Goal: Information Seeking & Learning: Learn about a topic

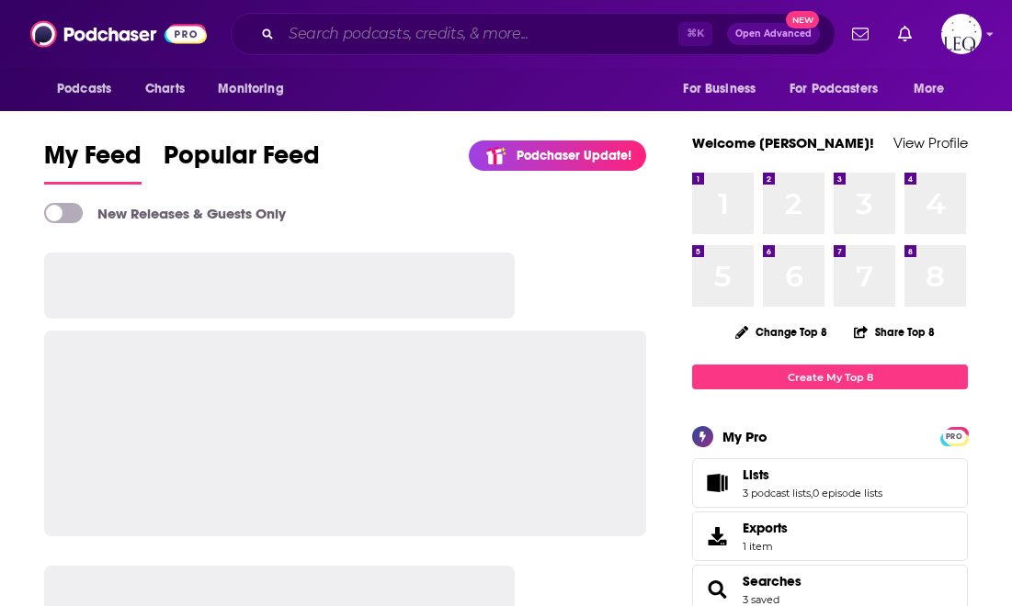
click at [420, 30] on input "Search podcasts, credits, & more..." at bounding box center [479, 33] width 397 height 29
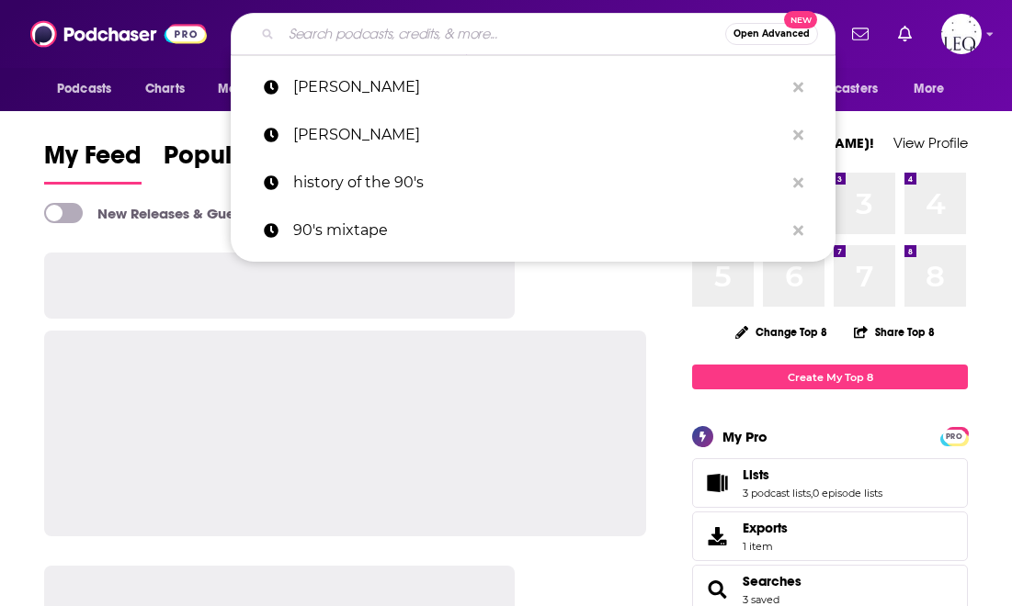
type input """
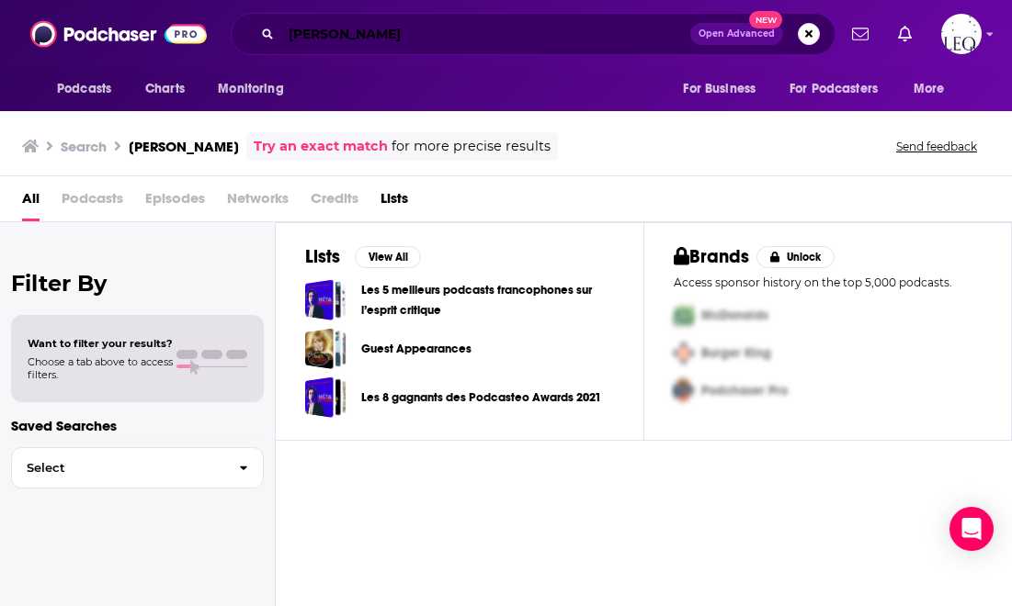
click at [418, 35] on input "[PERSON_NAME]" at bounding box center [485, 33] width 409 height 29
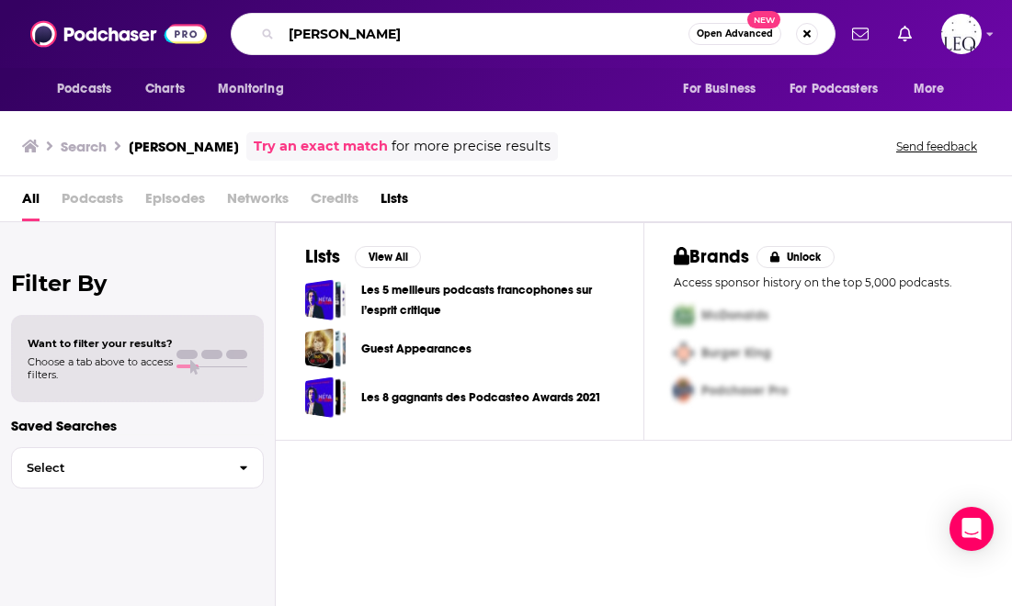
type input "[PERSON_NAME]"
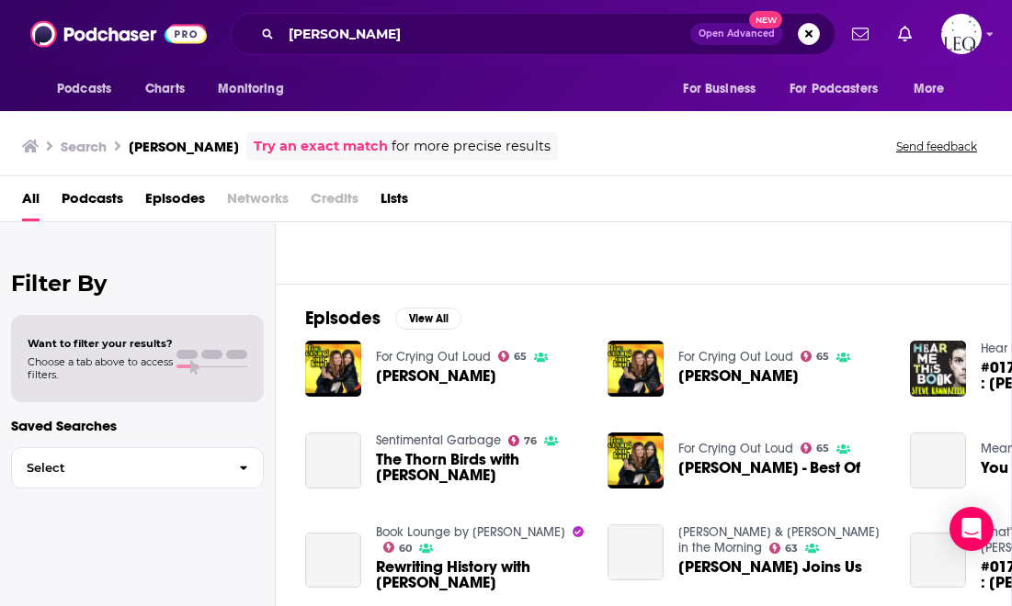
scroll to position [197, 0]
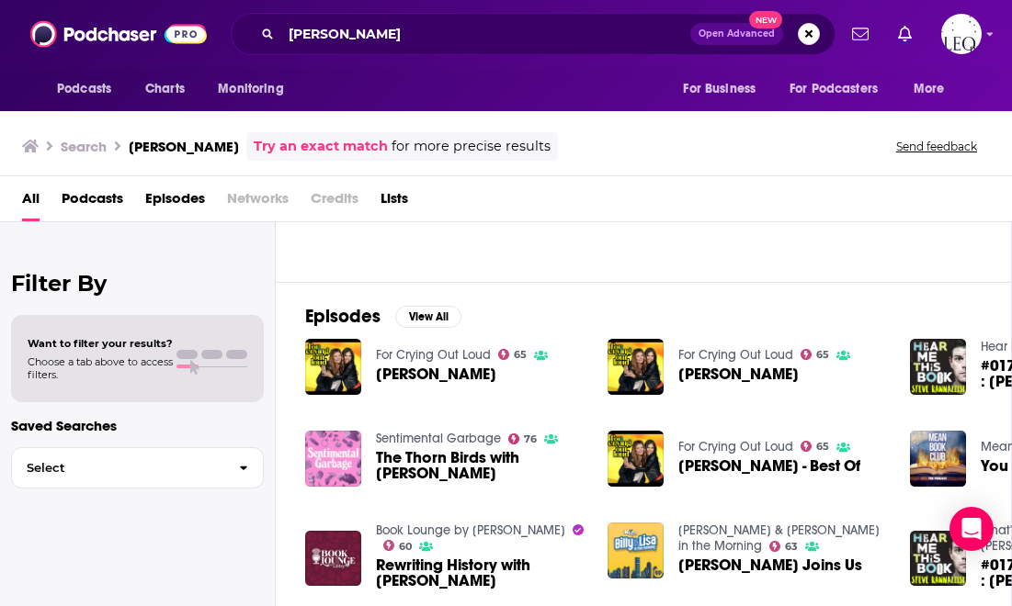
click at [451, 471] on span "The Thorn Birds with [PERSON_NAME]" at bounding box center [481, 465] width 210 height 31
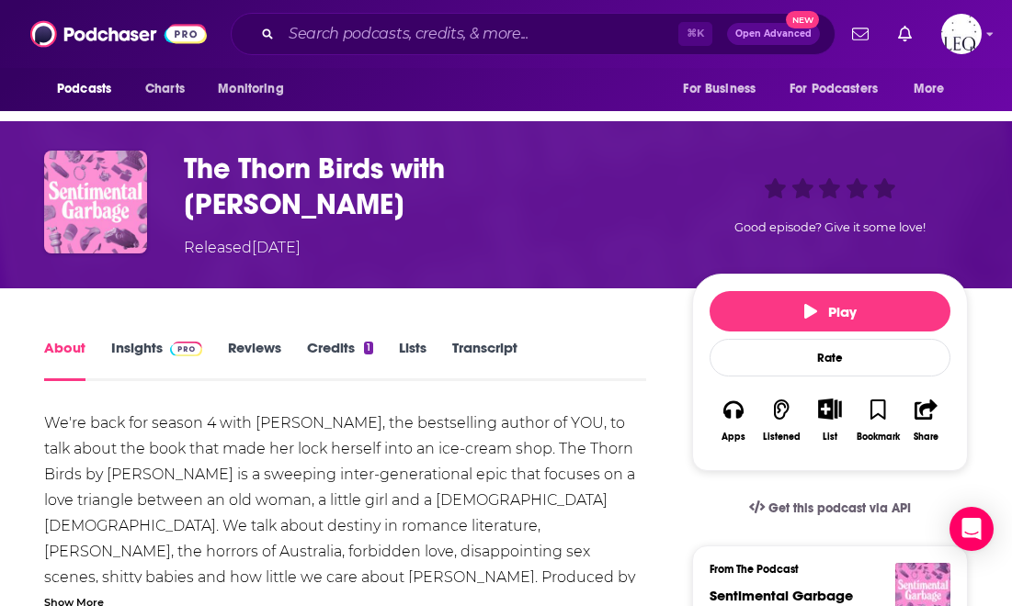
scroll to position [31, 0]
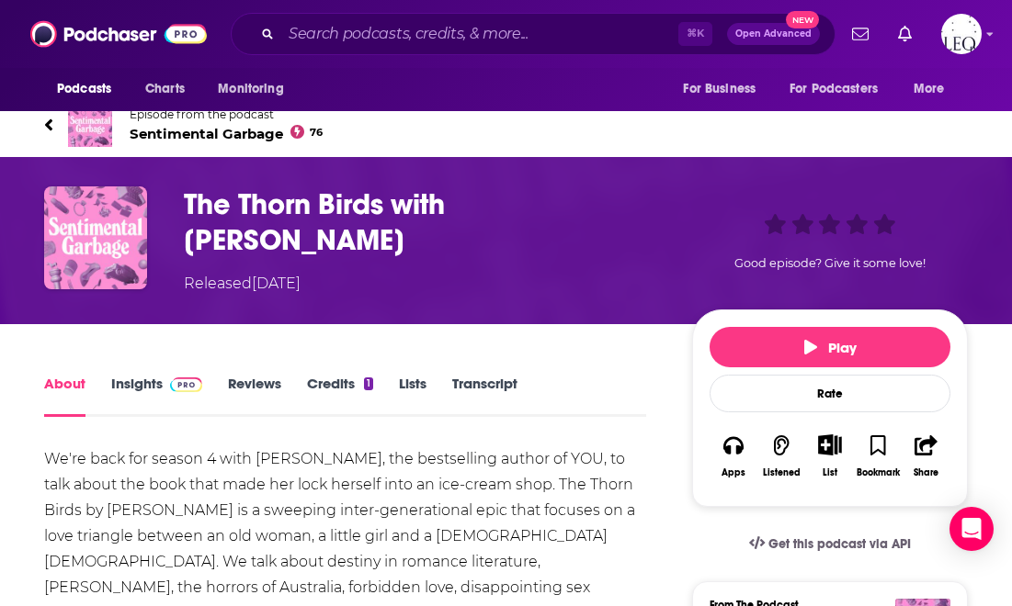
click at [154, 391] on link "Insights" at bounding box center [156, 396] width 91 height 42
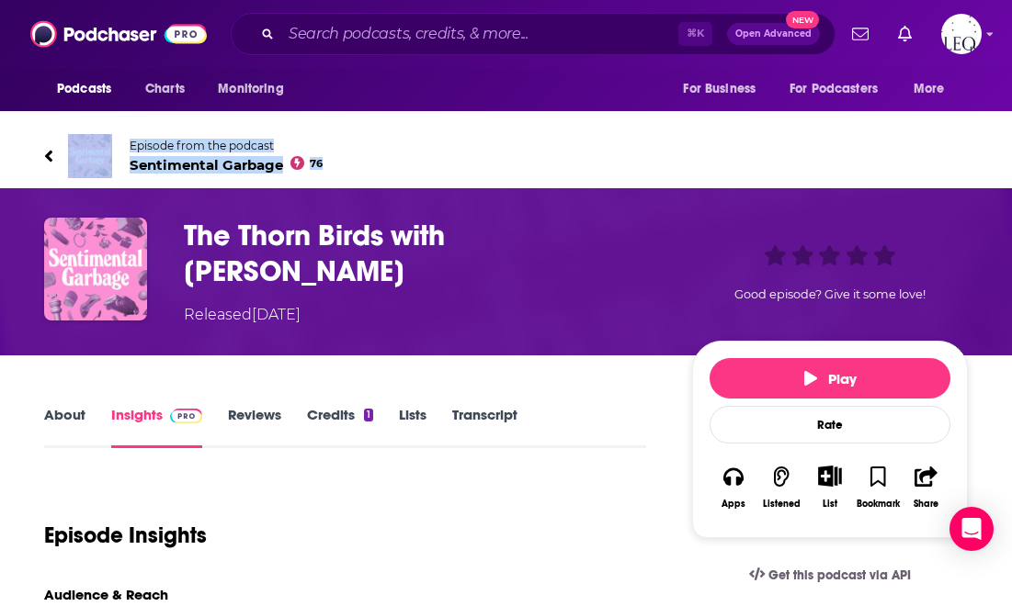
click at [45, 148] on icon at bounding box center [48, 156] width 9 height 18
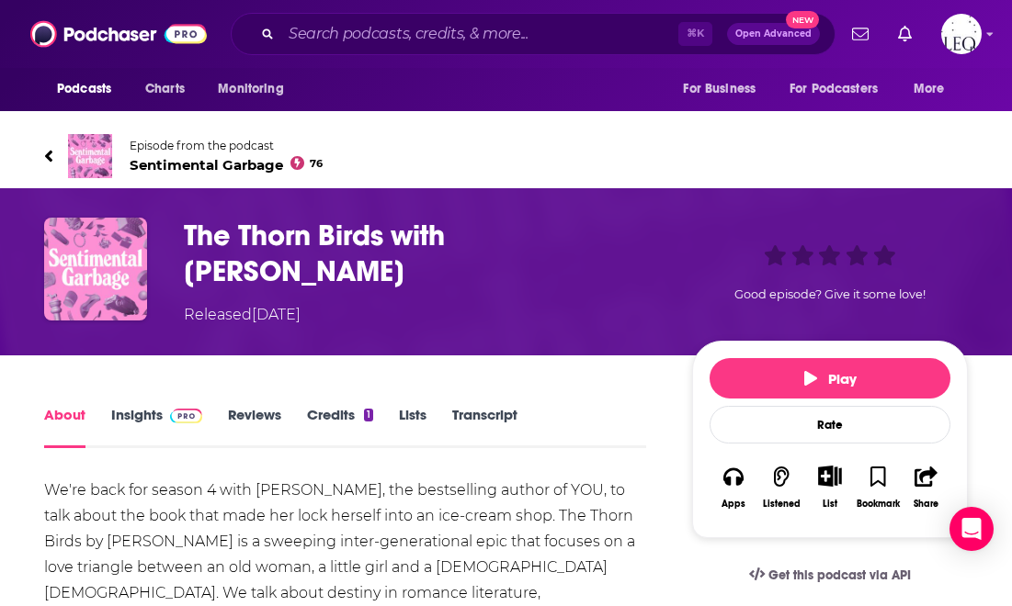
click at [347, 404] on div "About Insights Reviews Credits 1 Lists Transcript" at bounding box center [345, 425] width 602 height 45
click at [348, 422] on link "Credits 1" at bounding box center [340, 427] width 66 height 42
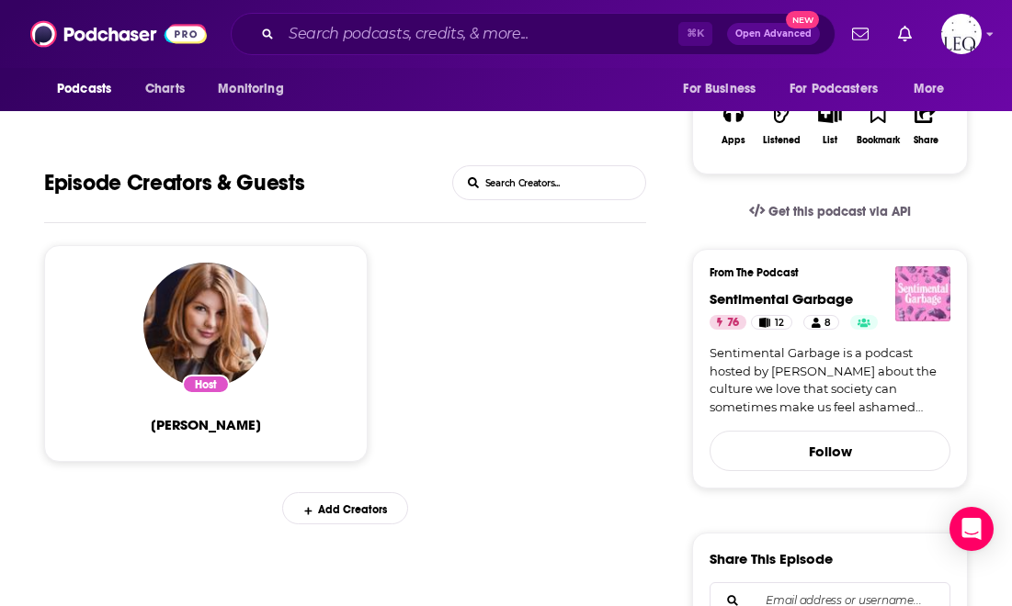
scroll to position [358, 0]
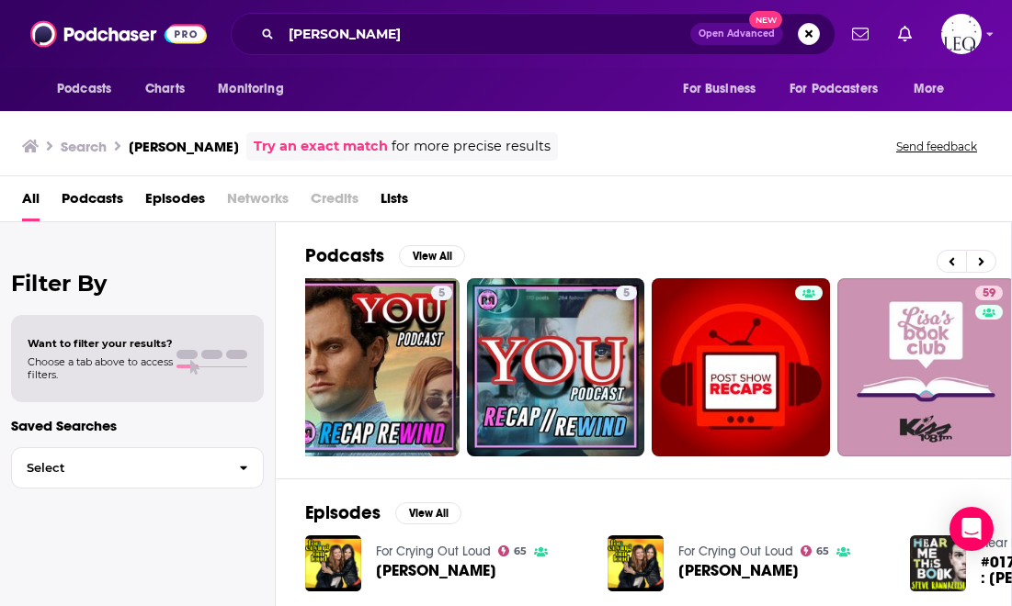
click at [178, 188] on span "Episodes" at bounding box center [175, 203] width 60 height 38
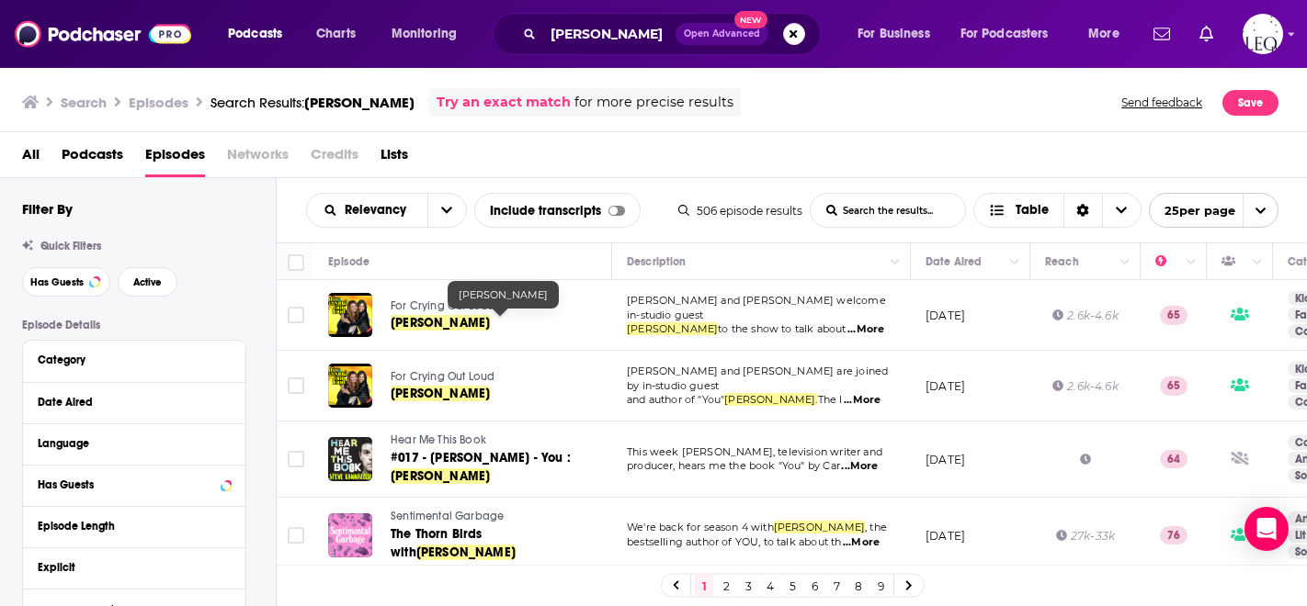
click at [464, 322] on span "[PERSON_NAME]" at bounding box center [440, 323] width 99 height 16
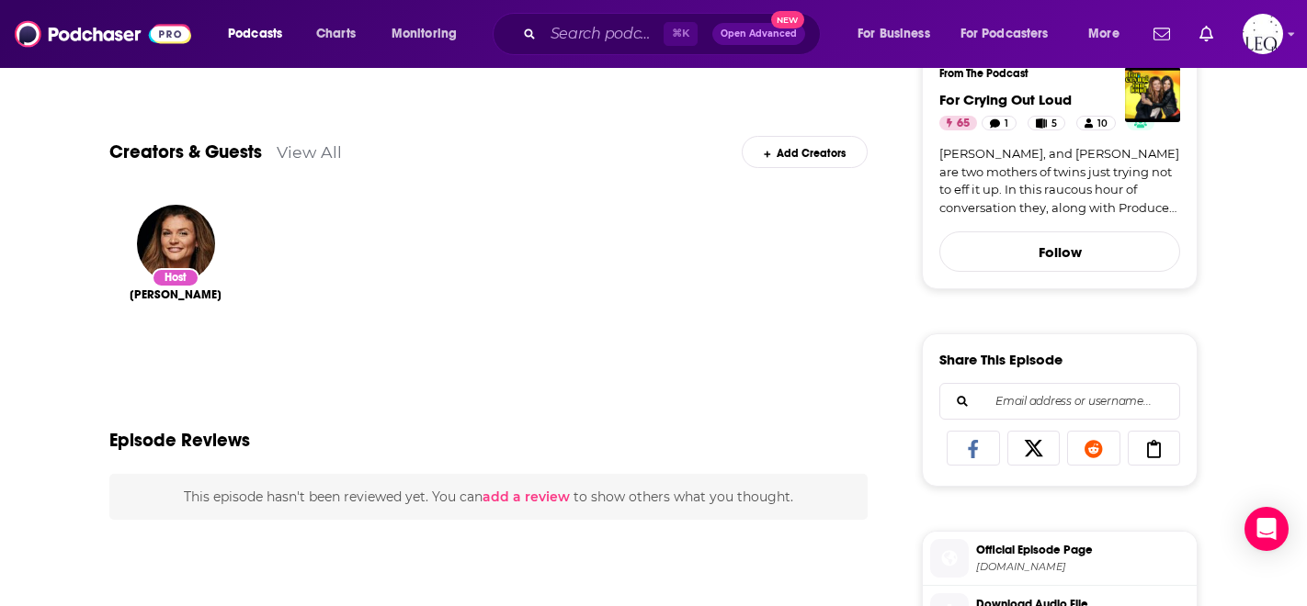
scroll to position [458, 0]
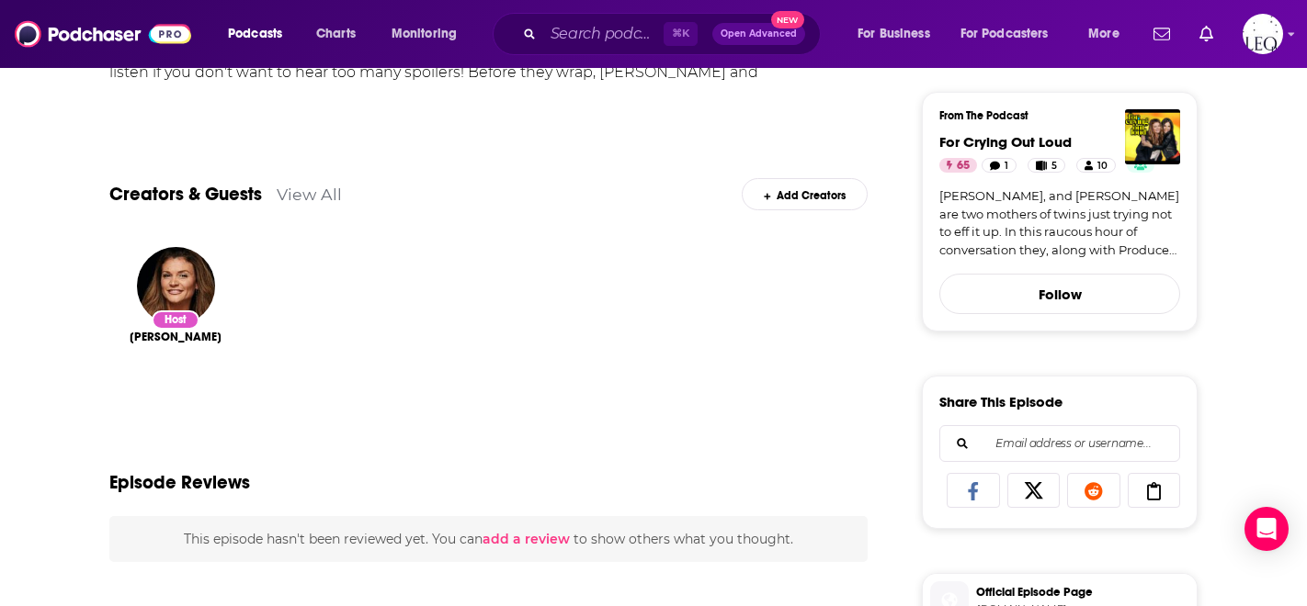
click at [317, 191] on link "View All" at bounding box center [309, 194] width 65 height 19
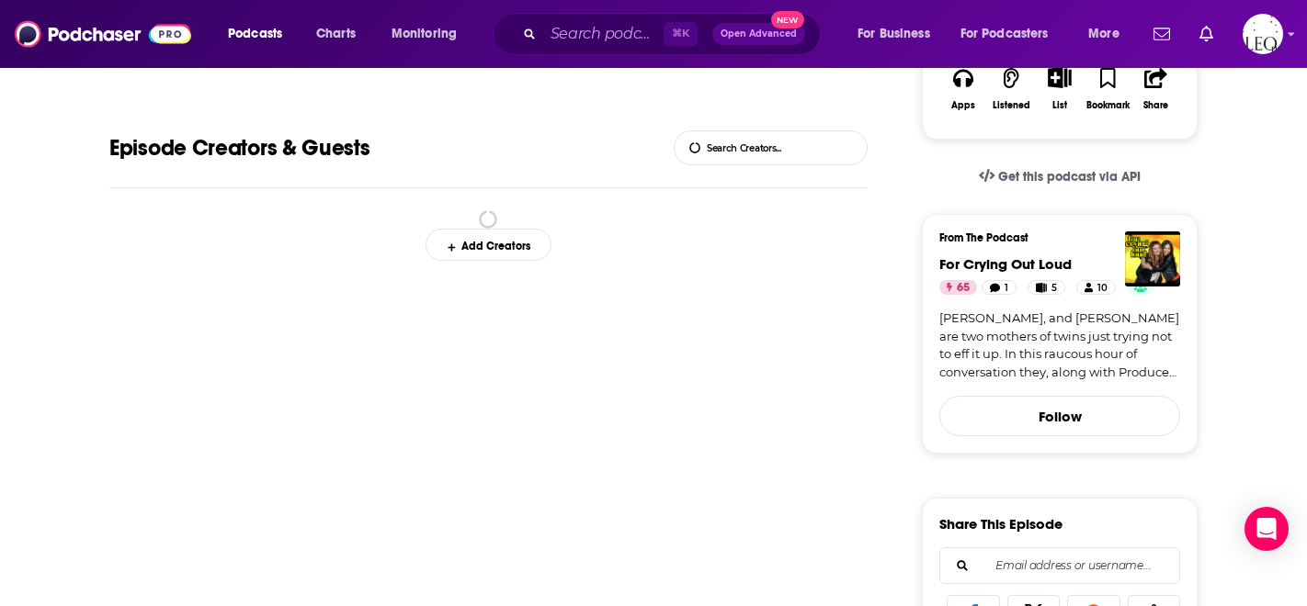
scroll to position [340, 0]
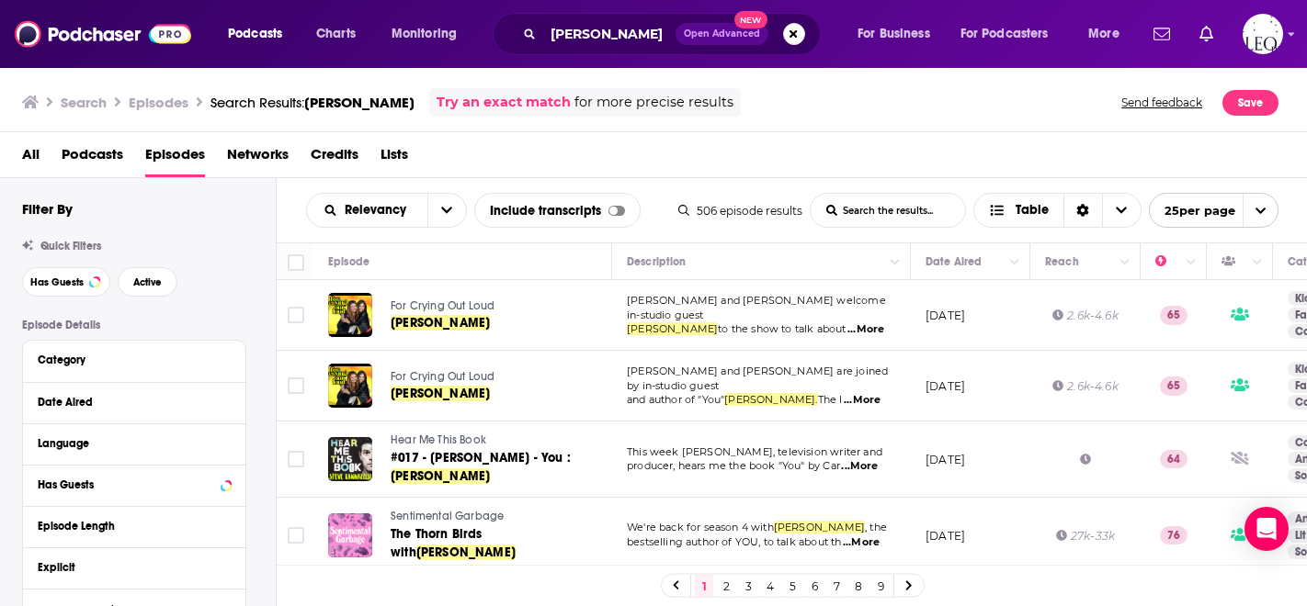
click at [74, 101] on h3 "Search" at bounding box center [84, 102] width 46 height 17
click at [107, 39] on img at bounding box center [103, 34] width 176 height 35
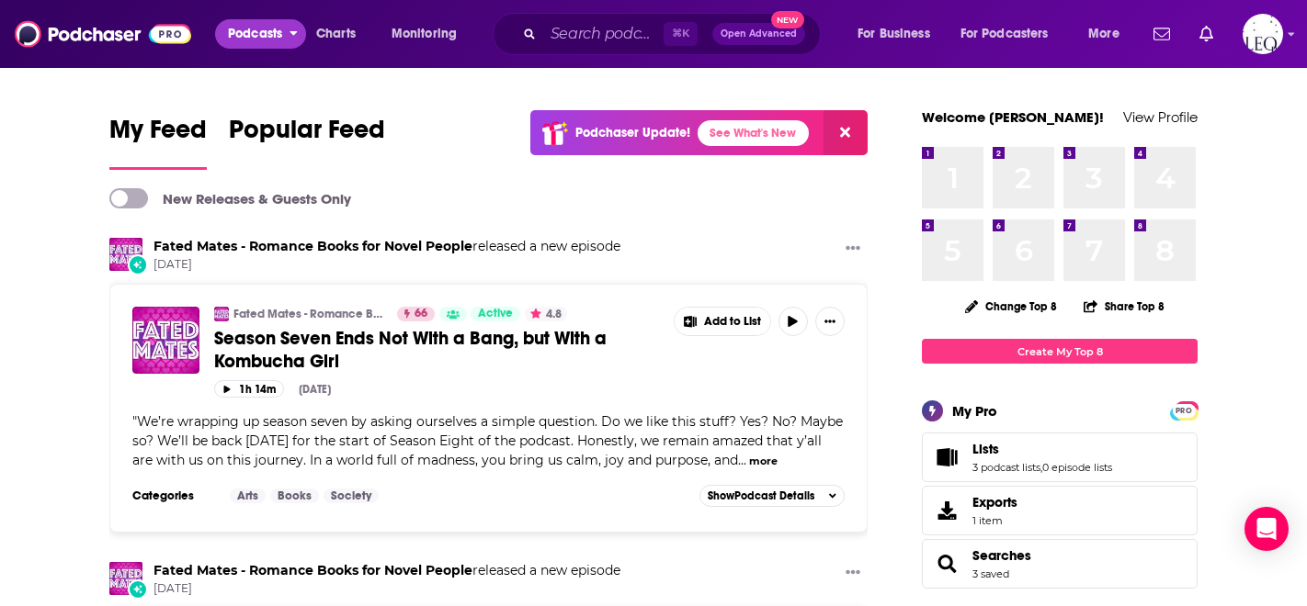
click at [259, 32] on span "Podcasts" at bounding box center [255, 34] width 54 height 26
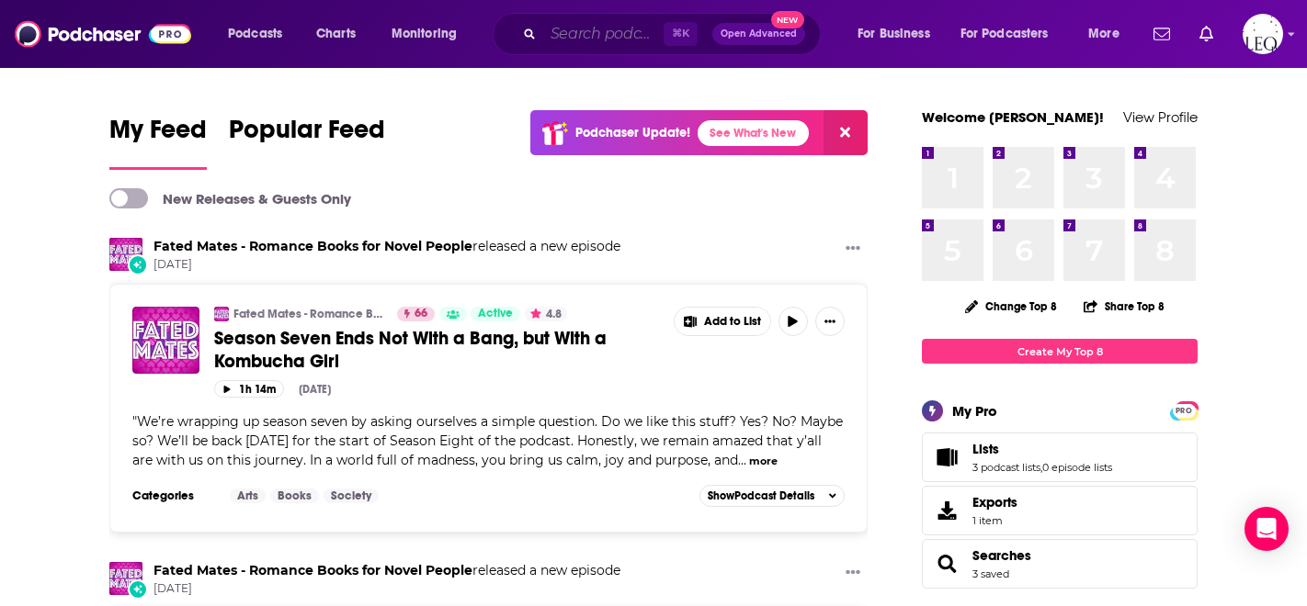
click at [588, 45] on input "Search podcasts, credits, & more..." at bounding box center [603, 33] width 120 height 29
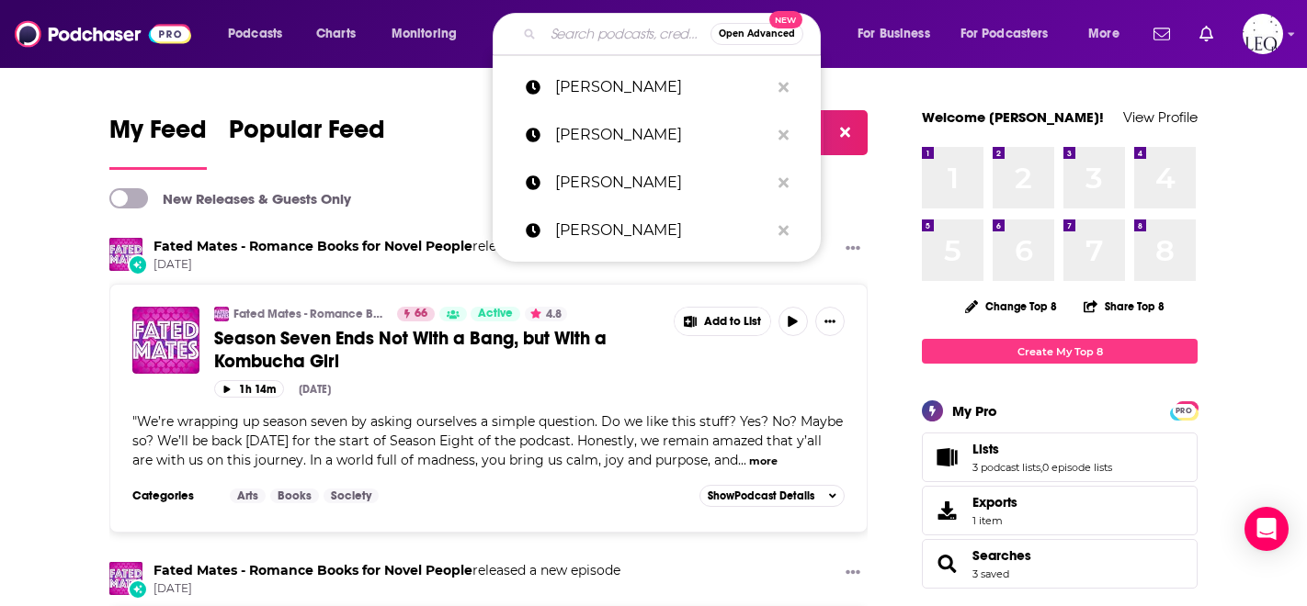
click at [762, 32] on span "Open Advanced" at bounding box center [757, 33] width 76 height 9
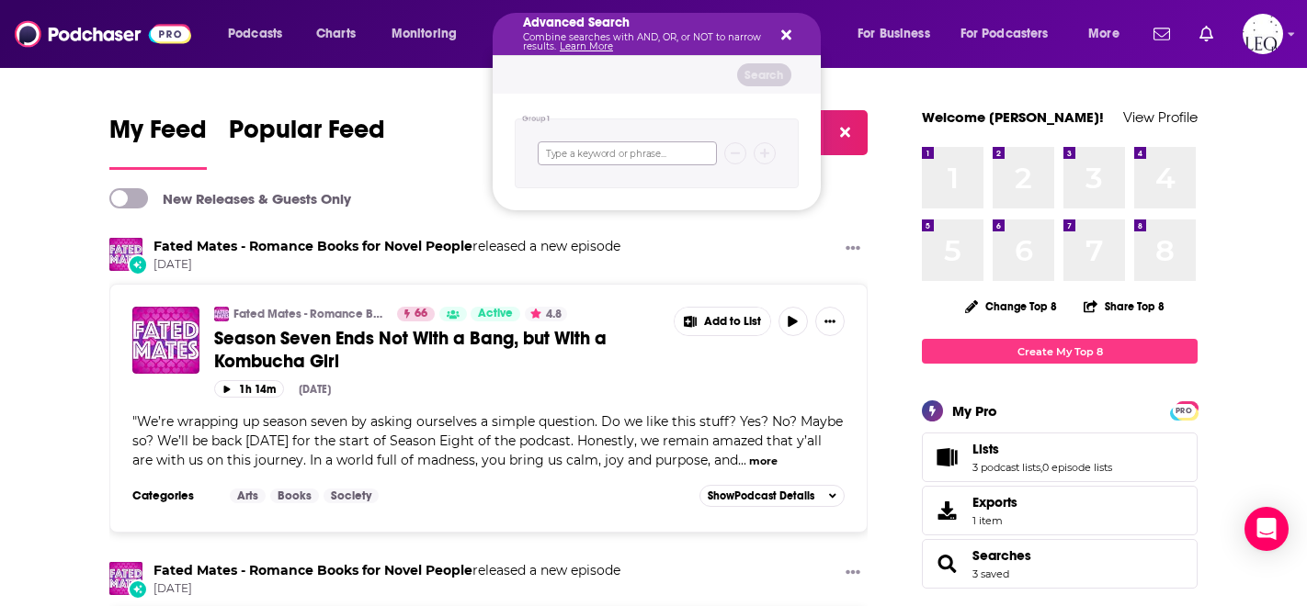
click at [681, 155] on input "Search podcasts, credits, & more..." at bounding box center [627, 154] width 179 height 24
type input ""[PERSON_NAME]""
click at [755, 80] on button "Search" at bounding box center [764, 74] width 54 height 23
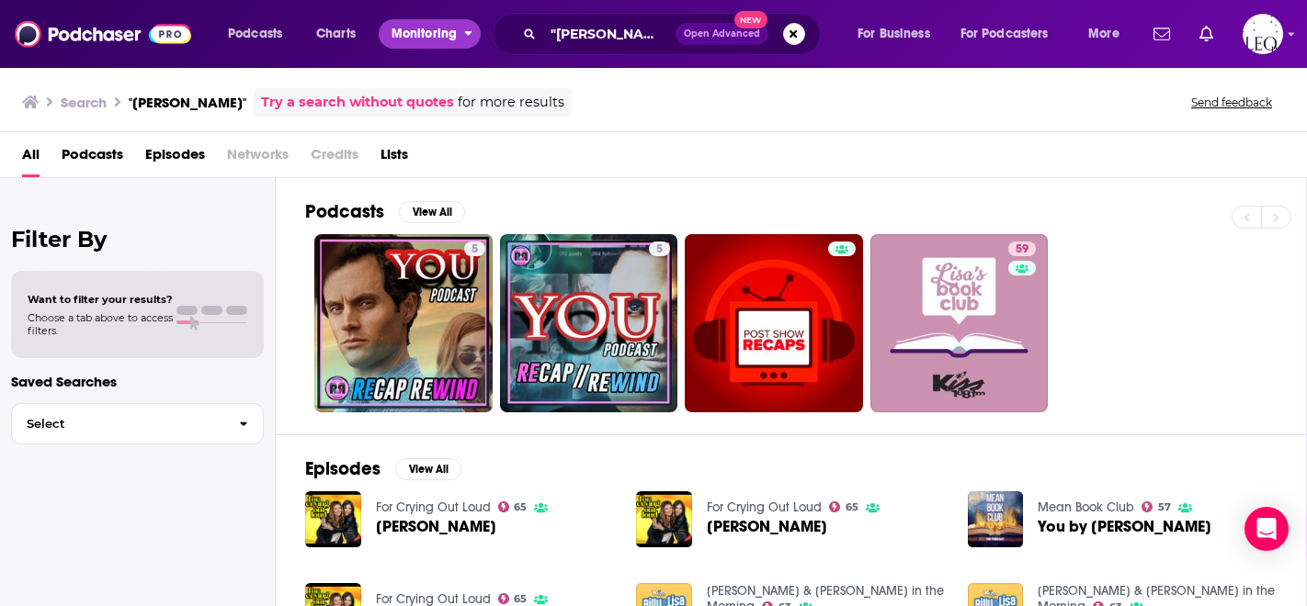
click at [446, 32] on span "Monitoring" at bounding box center [423, 34] width 65 height 26
click at [251, 32] on span "Podcasts" at bounding box center [255, 34] width 54 height 26
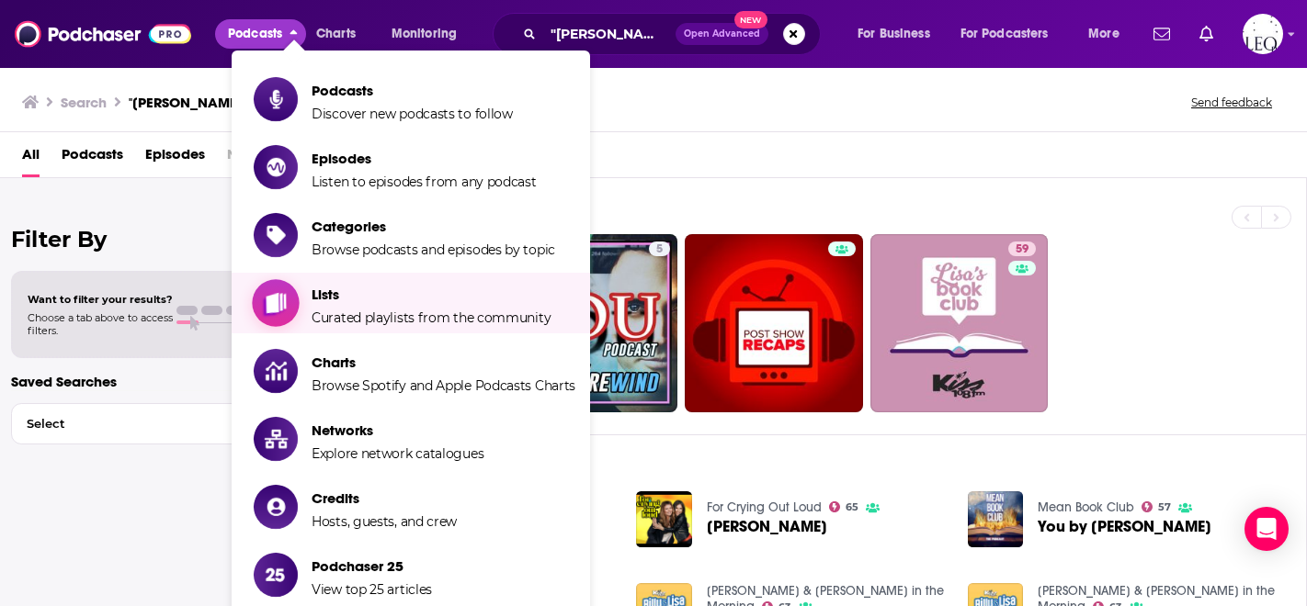
click at [347, 310] on span "Curated playlists from the community" at bounding box center [431, 318] width 239 height 17
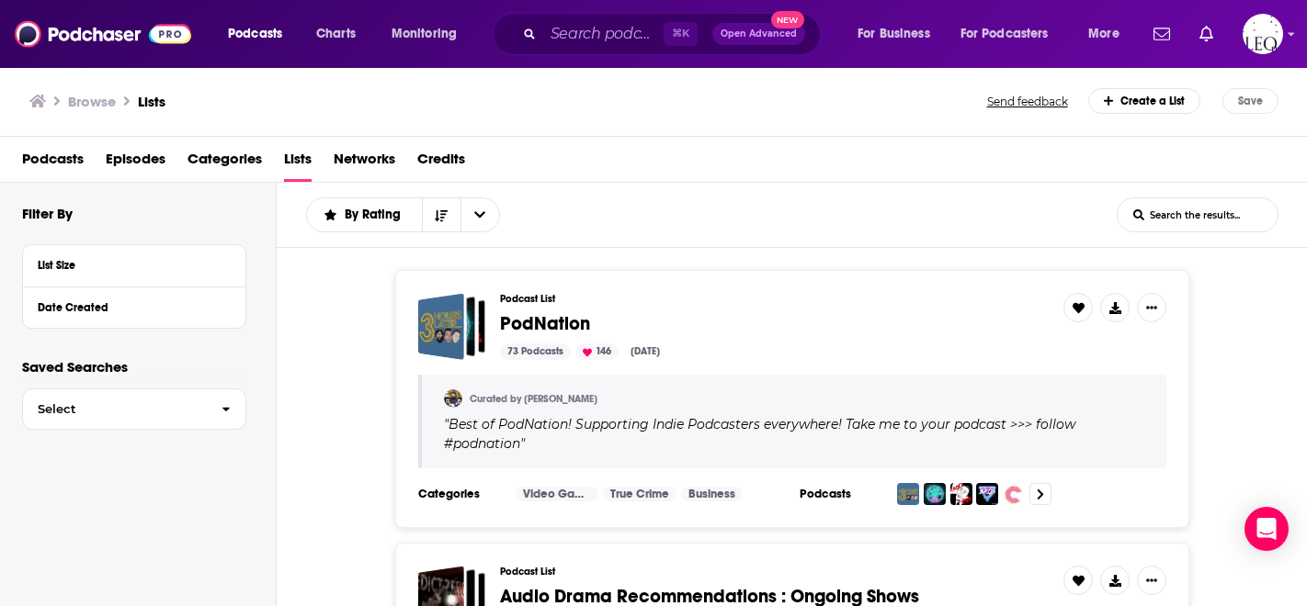
click at [1011, 209] on input "List Search Input" at bounding box center [1197, 214] width 160 height 33
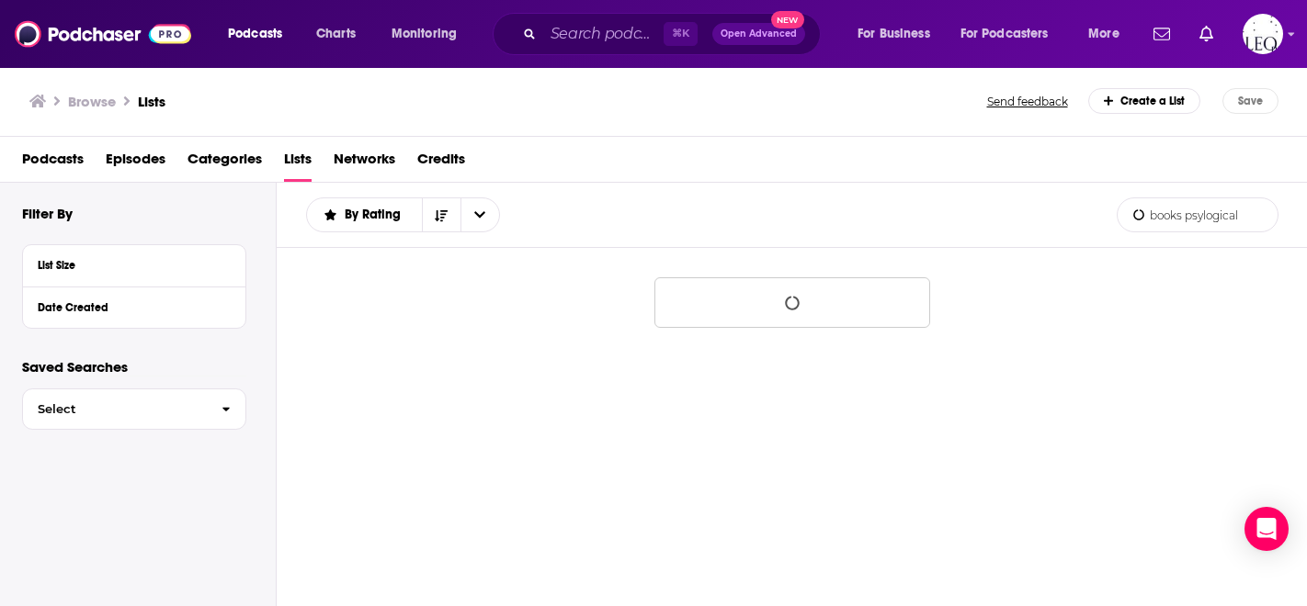
type input "books psylogical"
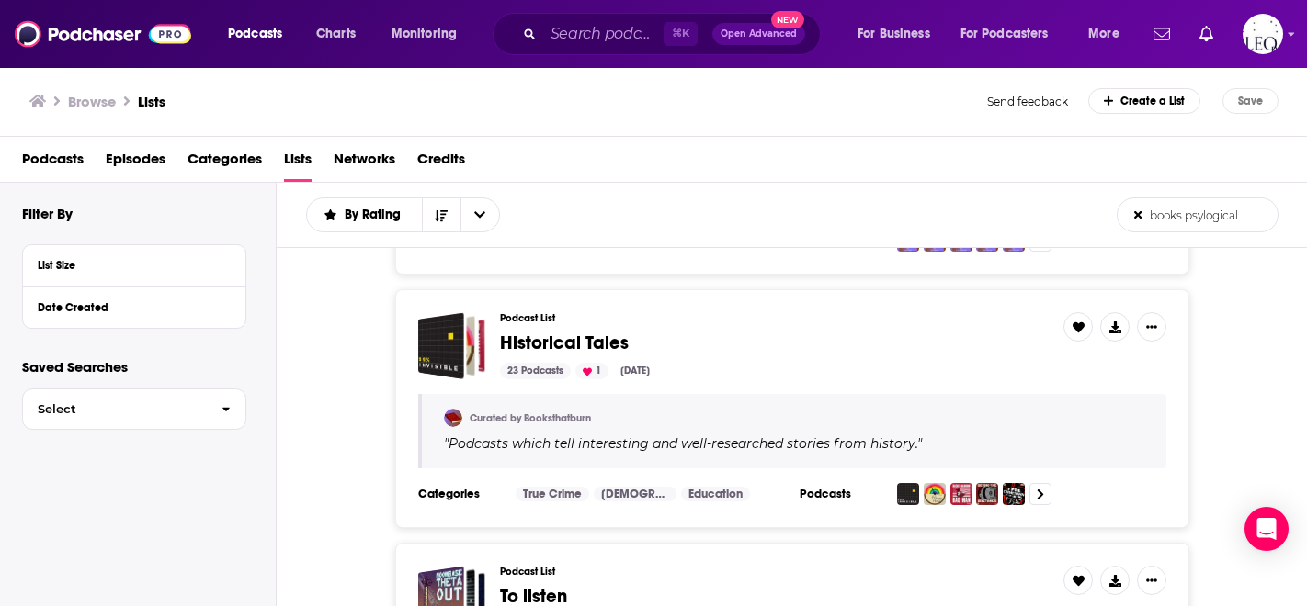
scroll to position [742, 0]
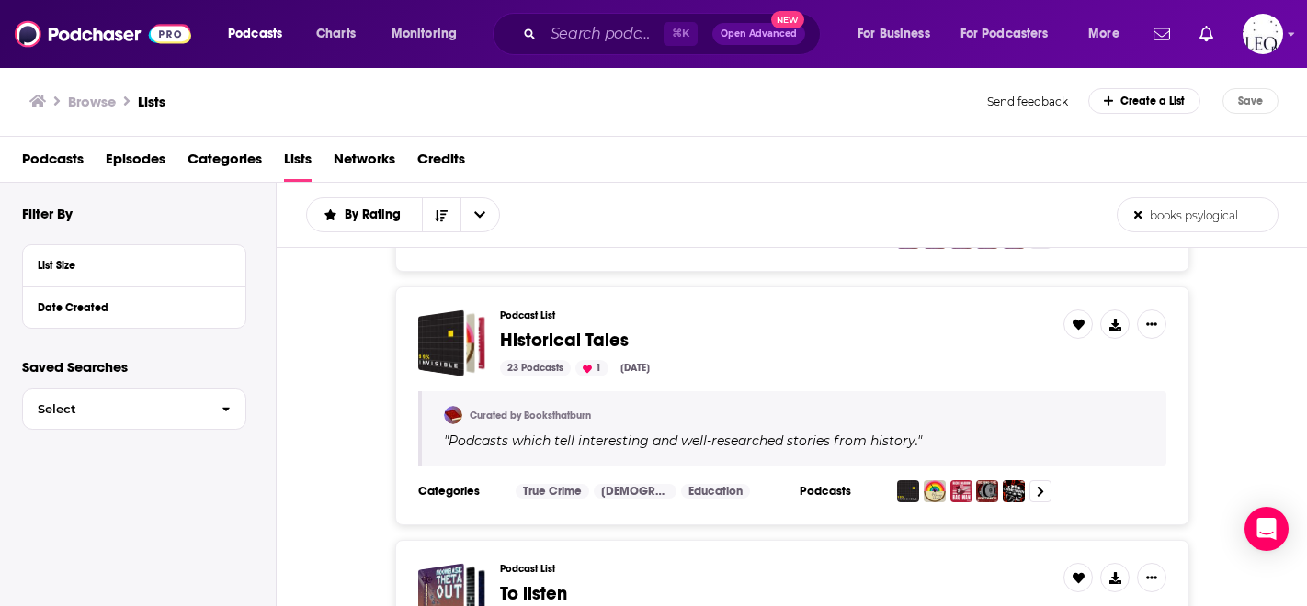
click at [1011, 212] on icon at bounding box center [1138, 215] width 8 height 11
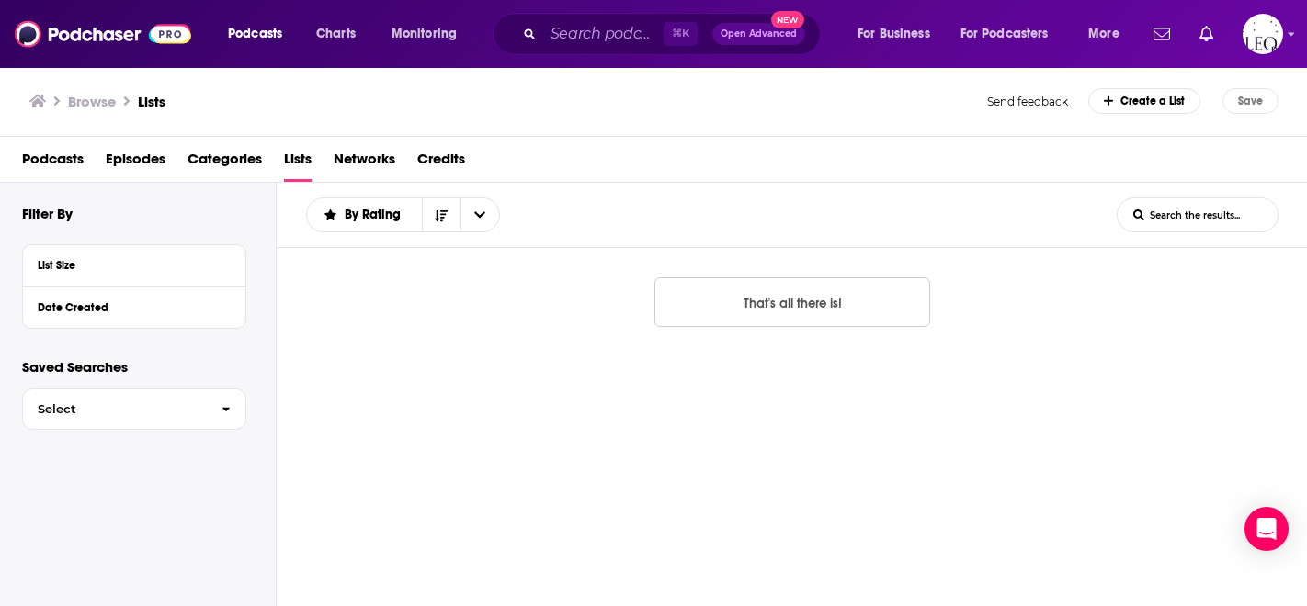
scroll to position [0, 0]
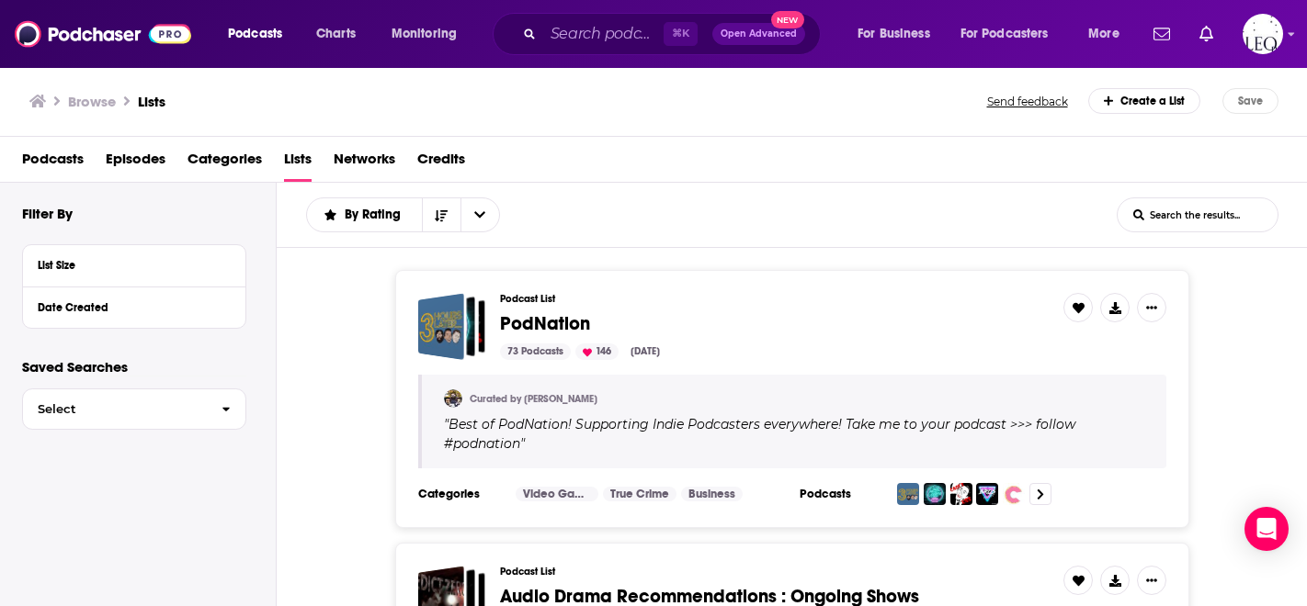
click at [85, 102] on h3 "Browse" at bounding box center [92, 101] width 48 height 17
click at [80, 40] on img at bounding box center [103, 34] width 176 height 35
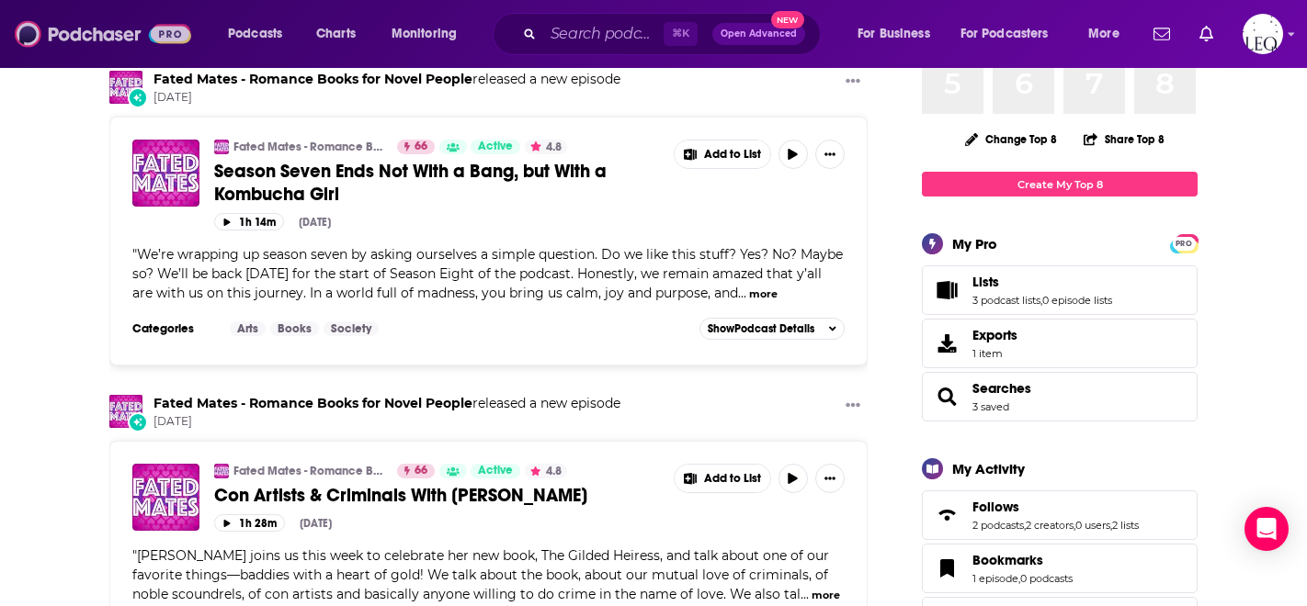
scroll to position [165, 0]
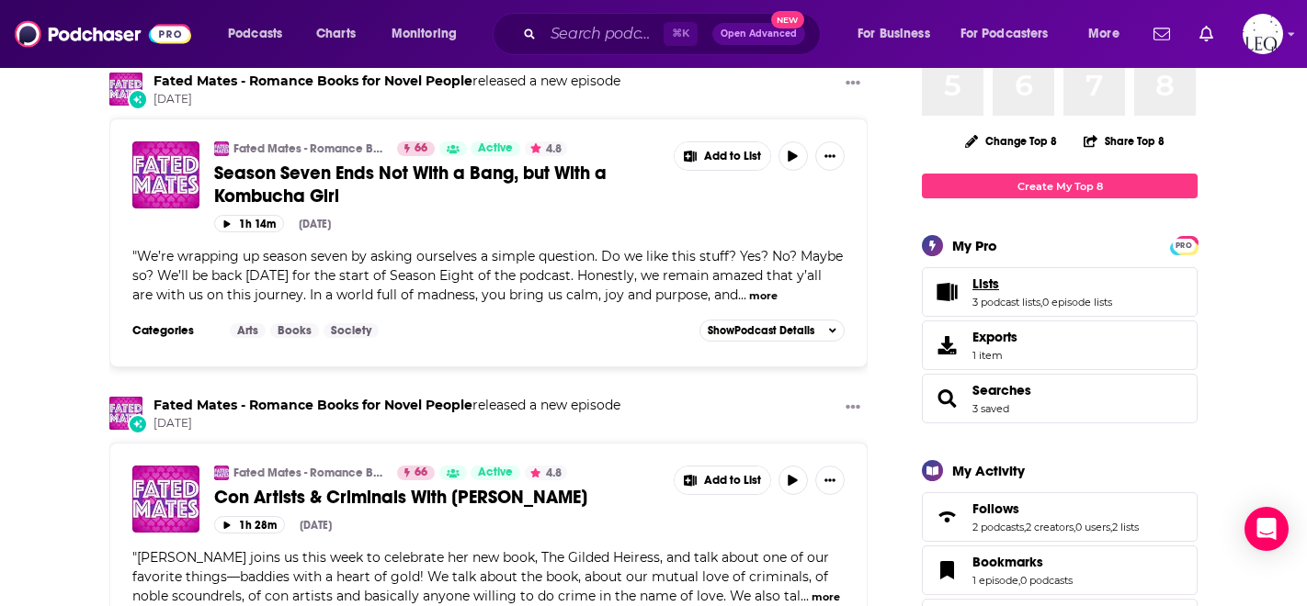
click at [1011, 288] on link "Lists" at bounding box center [1042, 284] width 140 height 17
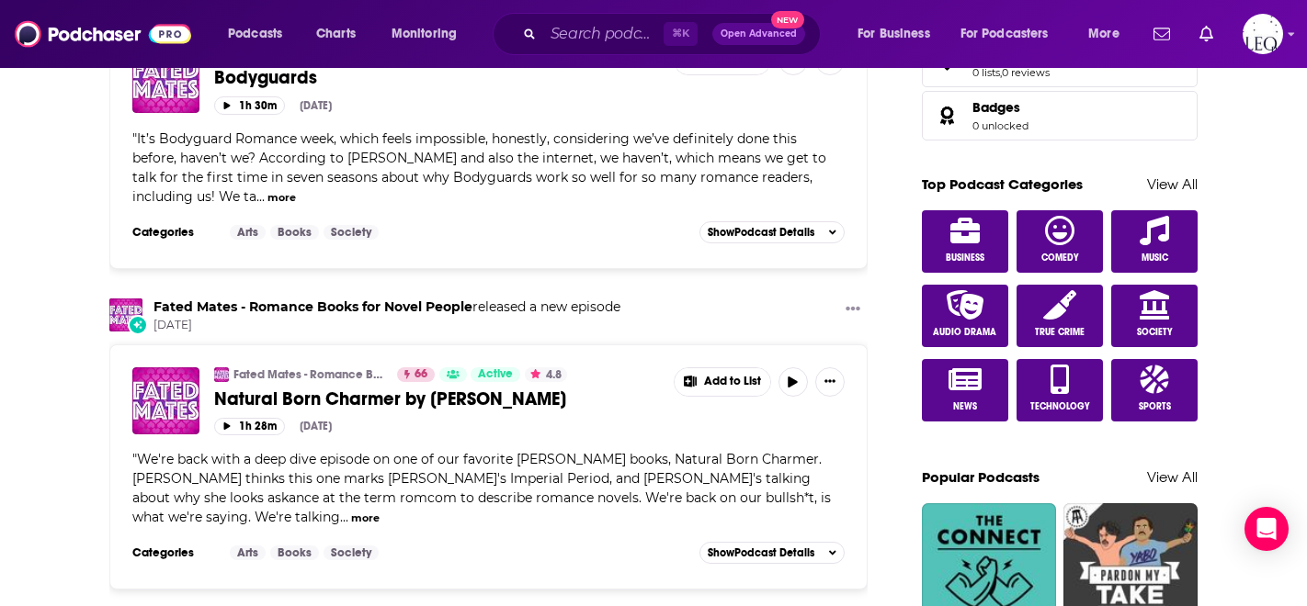
scroll to position [889, 0]
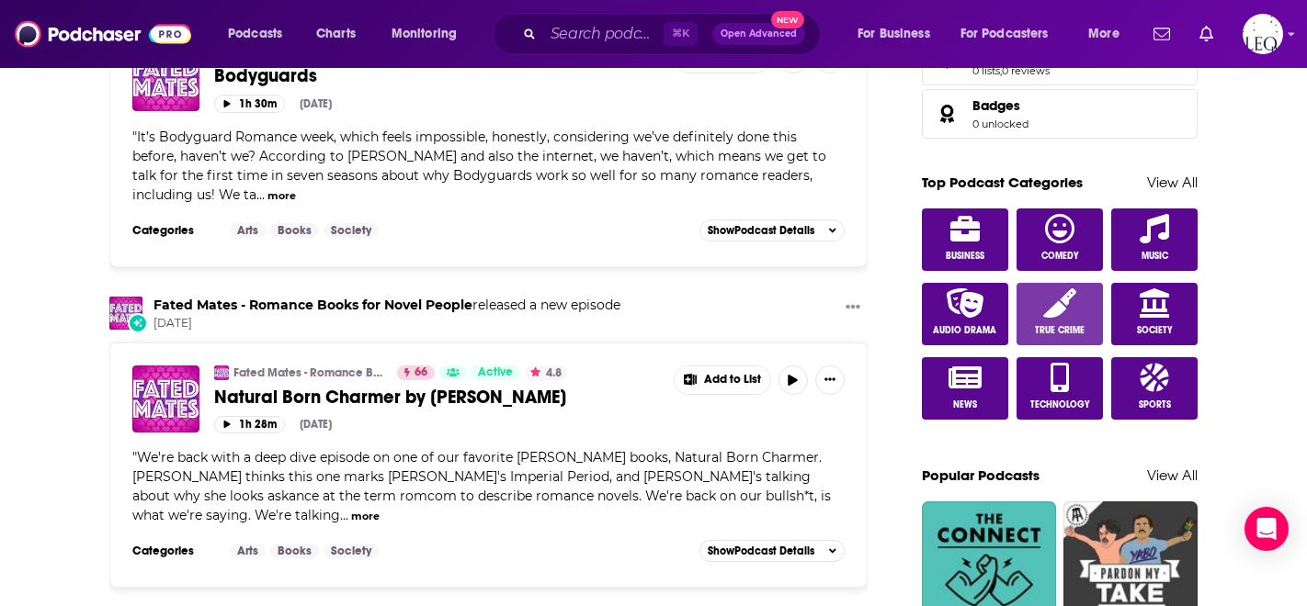
click at [1011, 316] on icon at bounding box center [1059, 303] width 33 height 29
